Goal: Transaction & Acquisition: Book appointment/travel/reservation

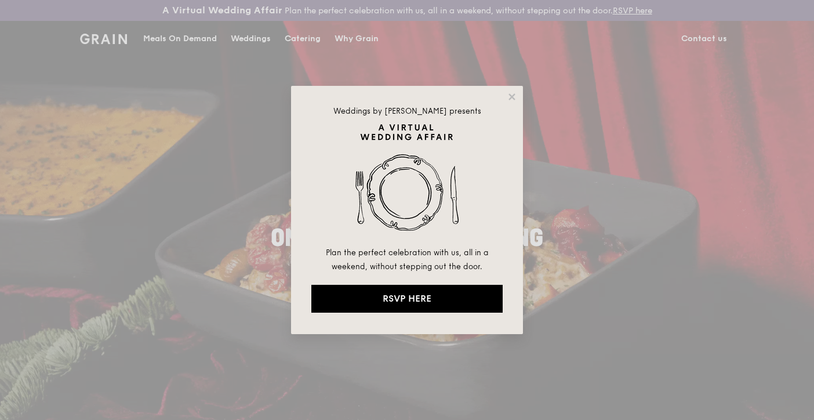
click at [302, 42] on div "Weddings by [PERSON_NAME] presents Plan the perfect celebration with us, all in…" at bounding box center [407, 210] width 814 height 420
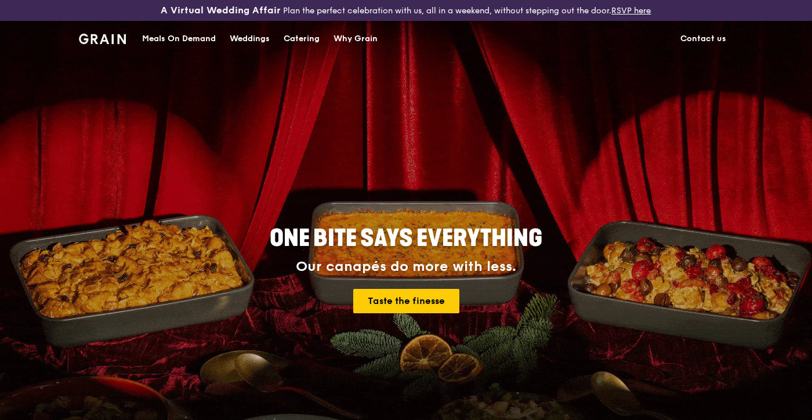
click at [299, 38] on div "Catering" at bounding box center [301, 38] width 36 height 35
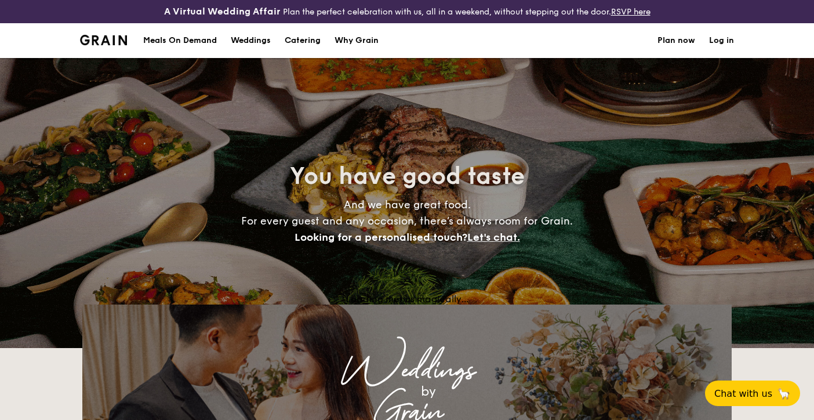
select select
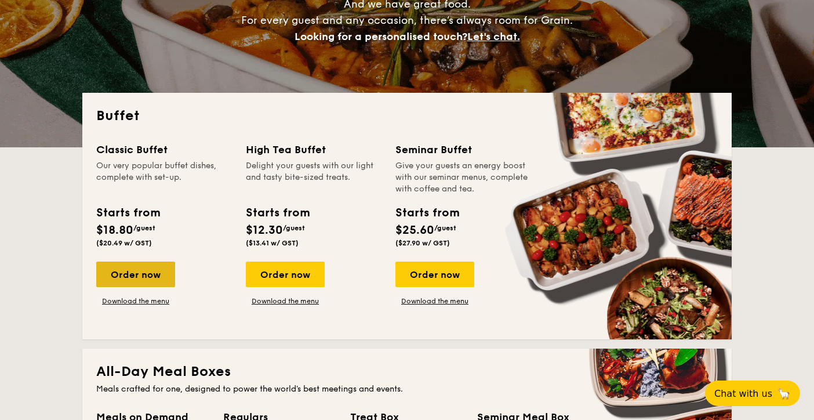
scroll to position [192, 0]
